Goal: Check status: Check status

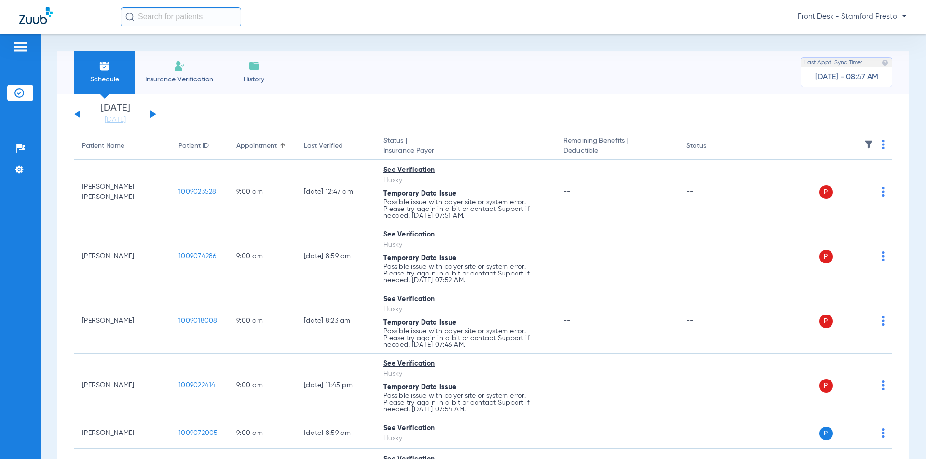
click at [768, 48] on div "Schedule Insurance Verification History Last Appt. Sync Time: [DATE] - 08:47 AM…" at bounding box center [482, 247] width 885 height 426
click at [145, 21] on input "text" at bounding box center [181, 16] width 121 height 19
drag, startPoint x: 159, startPoint y: 116, endPoint x: 153, endPoint y: 114, distance: 6.0
click at [158, 116] on app-single-date-navigator "[DATE] [DATE] [DATE] [DATE] [DATE] [DATE] [DATE] [DATE] [DATE] [DATE] [DATE] [D…" at bounding box center [483, 114] width 818 height 21
click at [153, 115] on button at bounding box center [153, 113] width 6 height 7
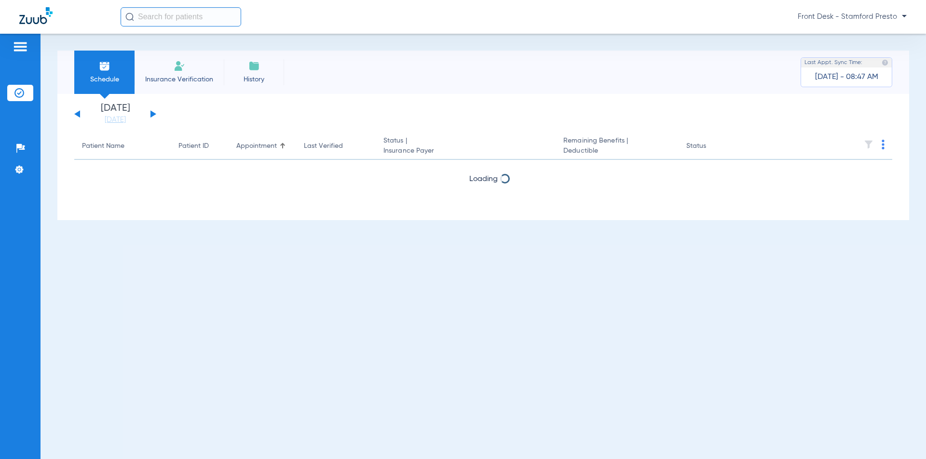
click at [153, 114] on button at bounding box center [153, 113] width 6 height 7
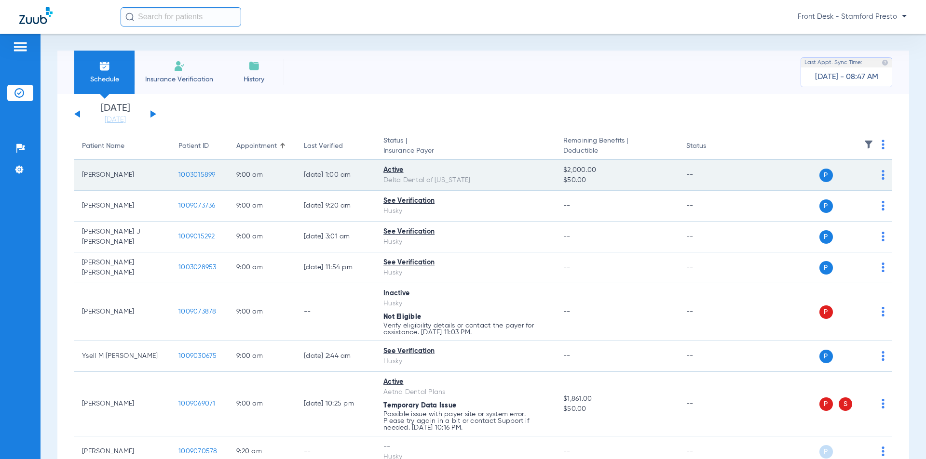
click at [187, 172] on span "1003015899" at bounding box center [196, 175] width 37 height 7
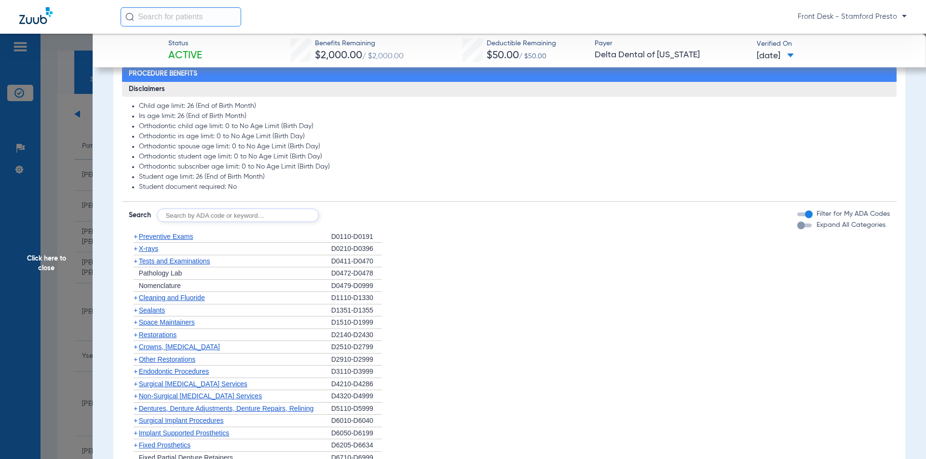
scroll to position [530, 0]
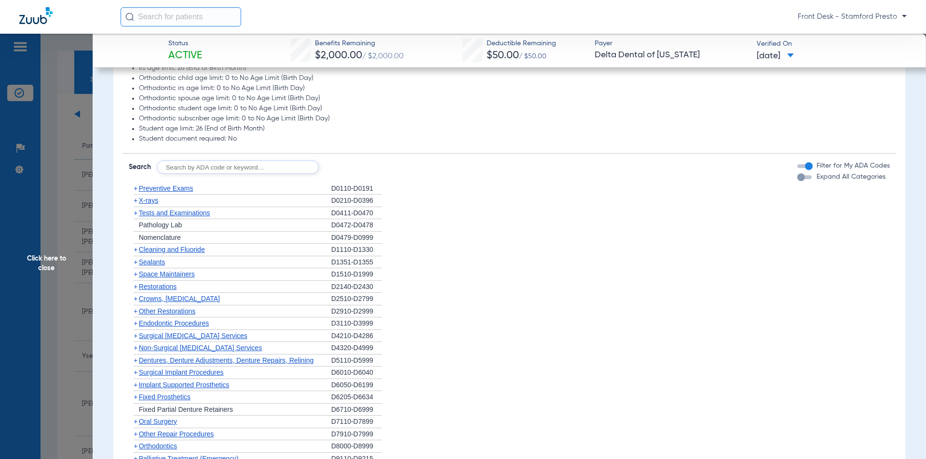
click at [141, 203] on span "X-rays" at bounding box center [148, 201] width 19 height 8
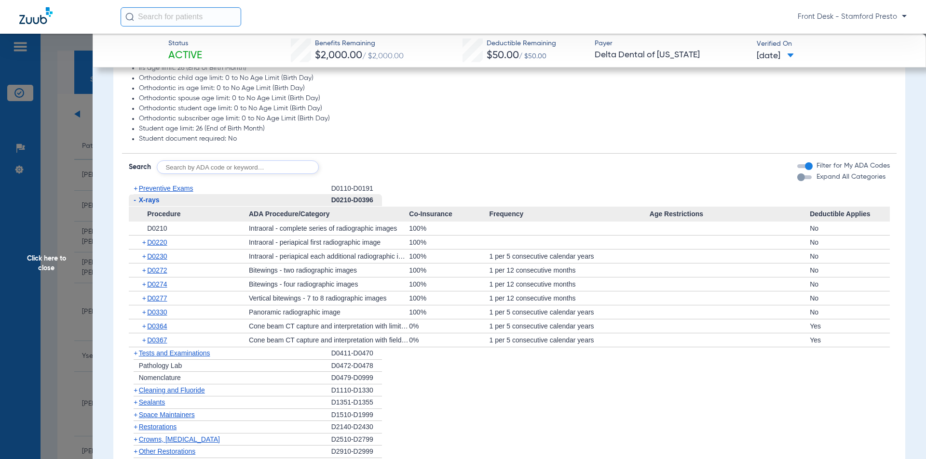
click at [187, 391] on span "Cleaning and Fluoride" at bounding box center [172, 391] width 66 height 8
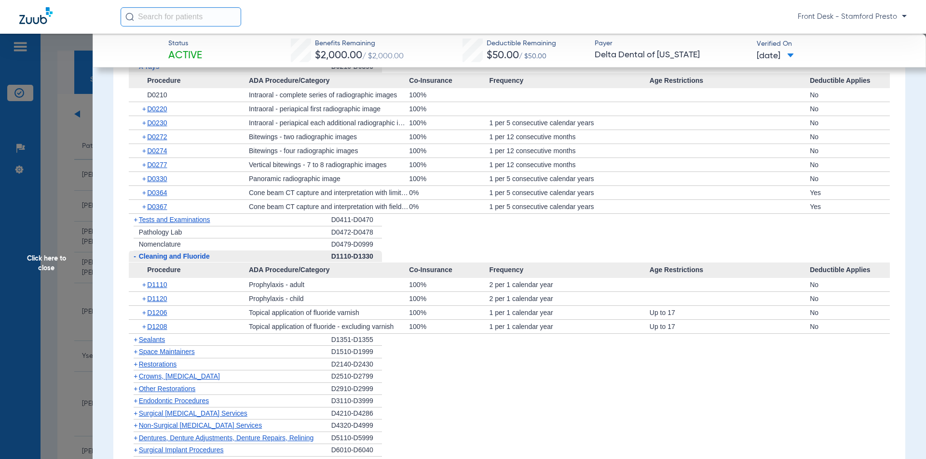
scroll to position [675, 0]
